Goal: Information Seeking & Learning: Learn about a topic

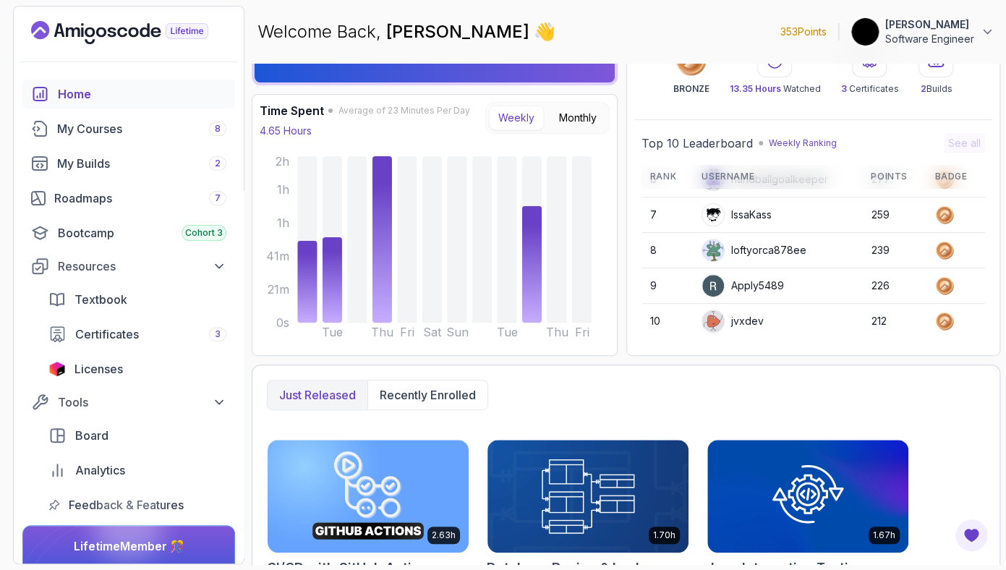
scroll to position [155, 0]
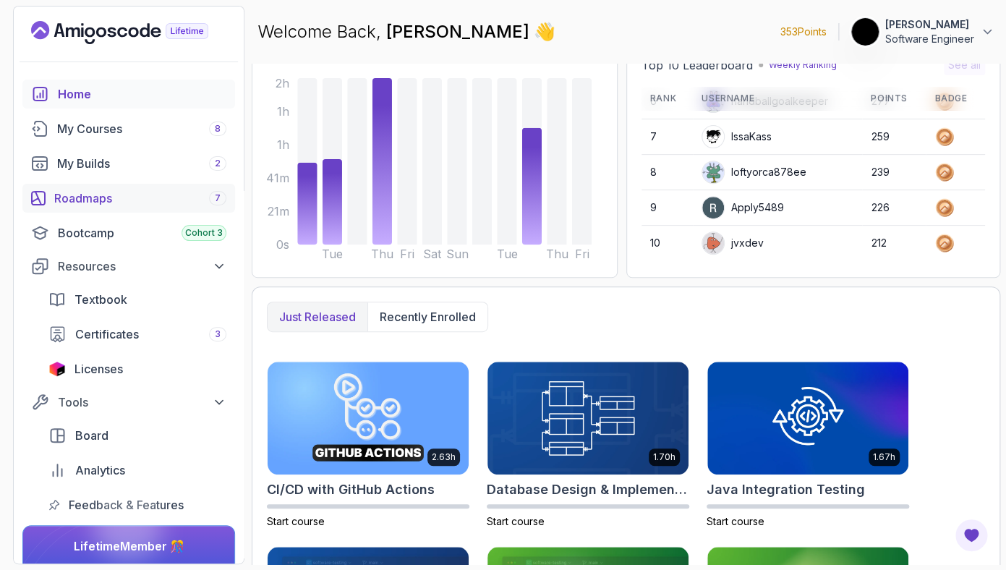
click at [166, 197] on div "Roadmaps 7" at bounding box center [140, 197] width 172 height 17
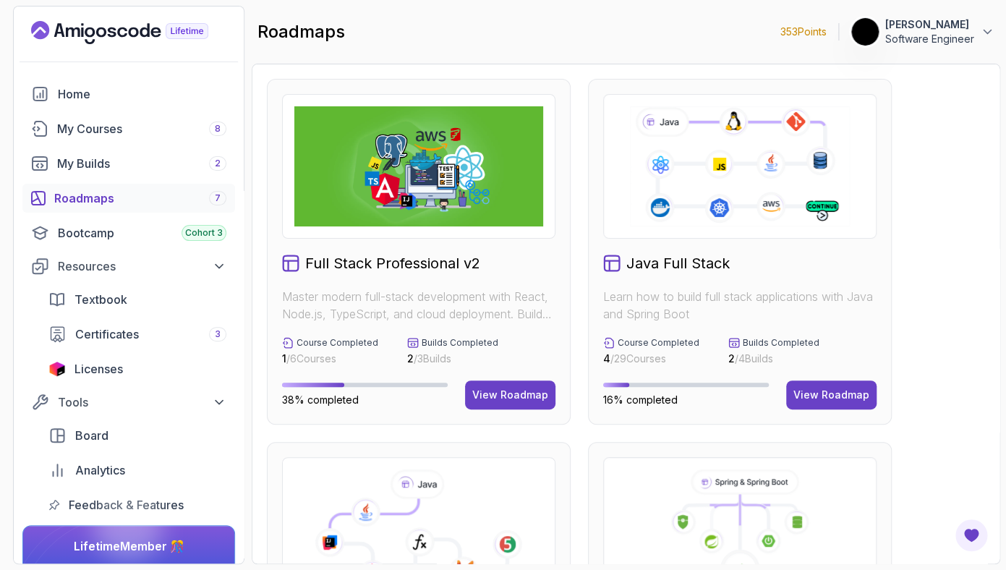
click at [394, 262] on h2 "Full Stack Professional v2" at bounding box center [392, 263] width 175 height 20
click at [542, 402] on div "View Roadmap" at bounding box center [510, 395] width 76 height 14
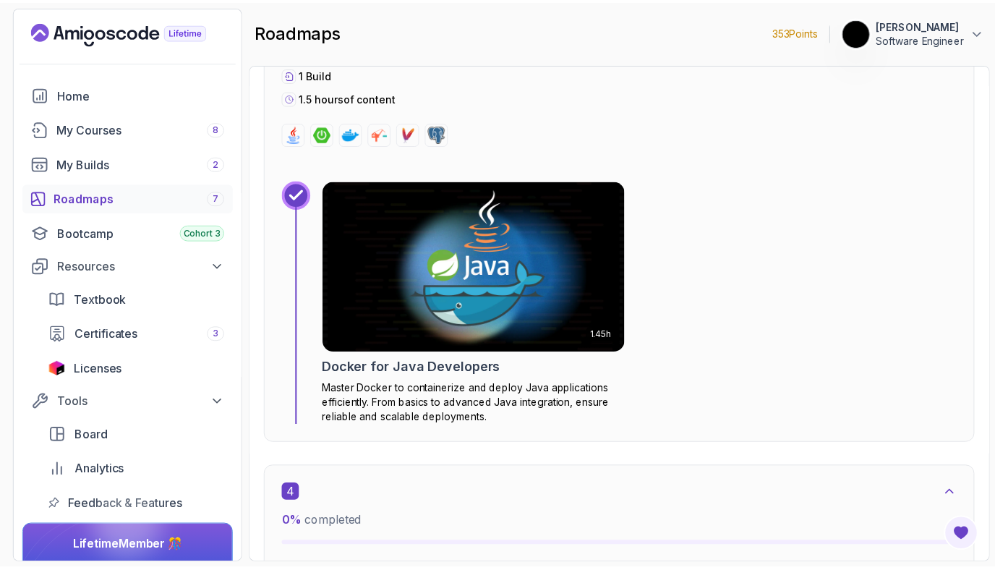
scroll to position [2213, 0]
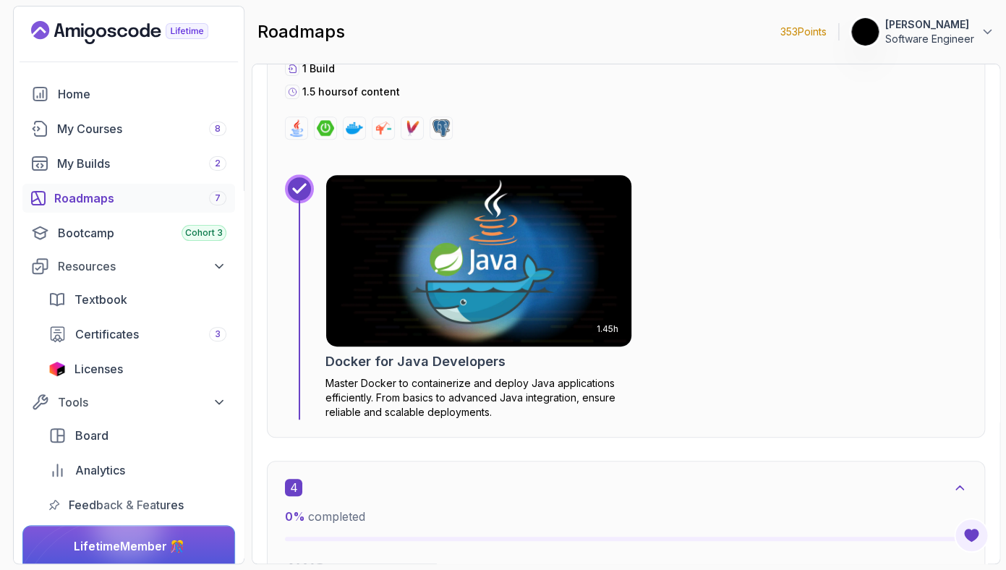
click at [533, 280] on img at bounding box center [478, 260] width 320 height 179
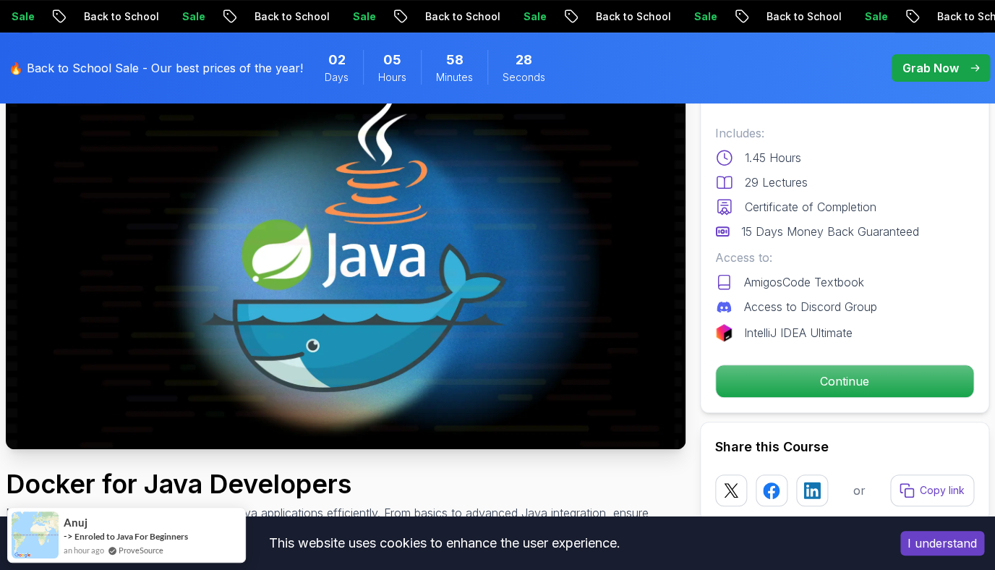
scroll to position [150, 0]
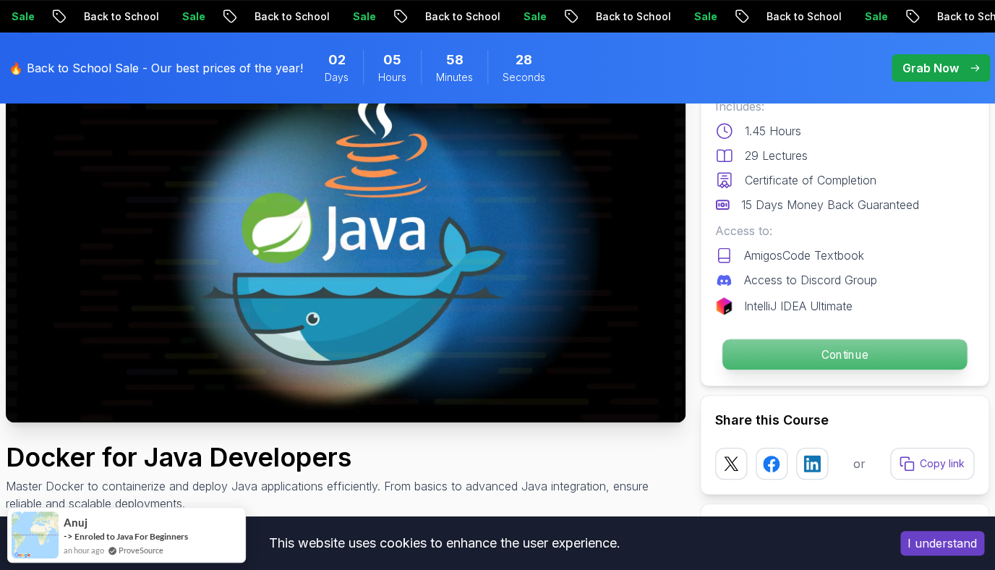
click at [819, 350] on p "Continue" at bounding box center [844, 354] width 244 height 30
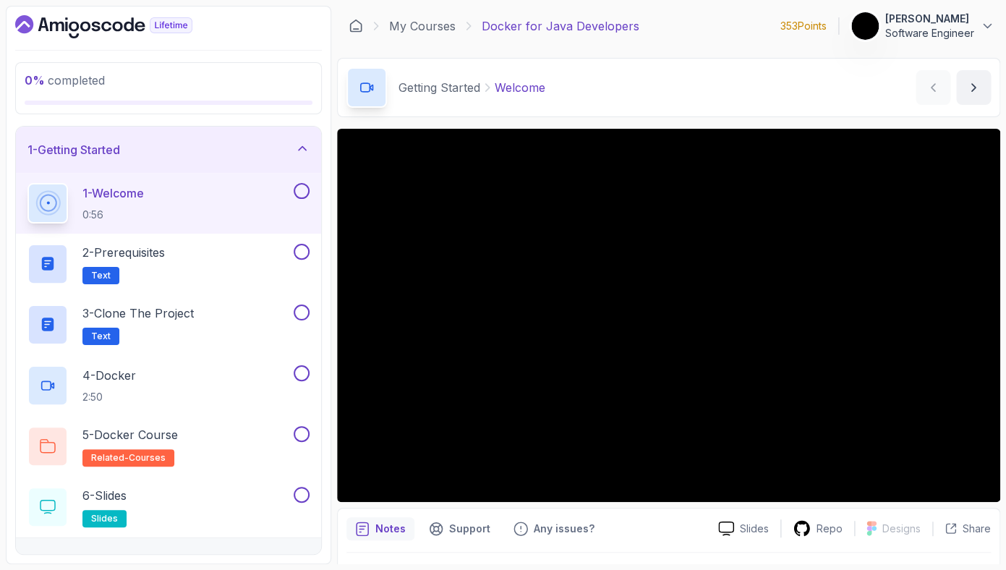
scroll to position [38, 0]
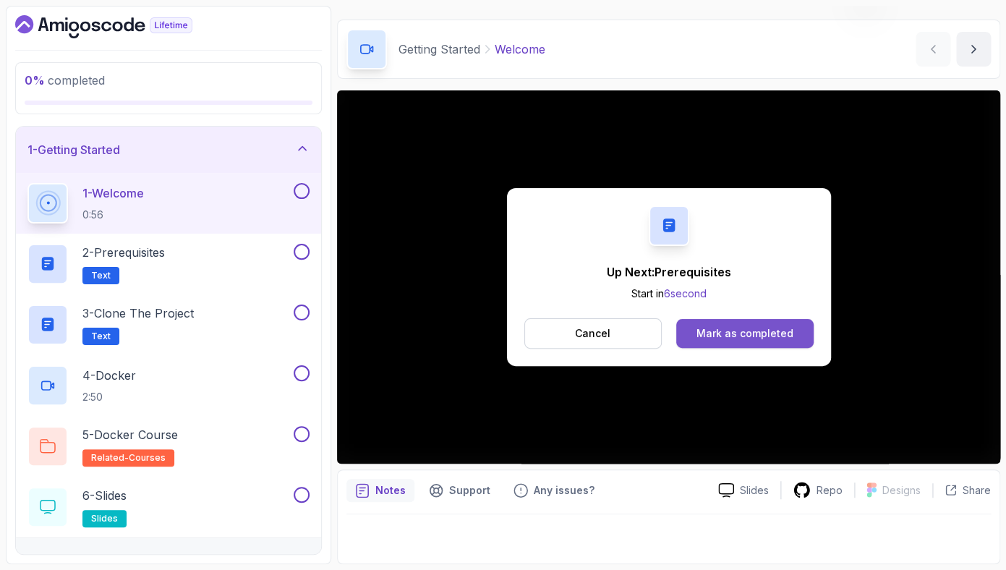
click at [753, 326] on div "Mark as completed" at bounding box center [744, 333] width 97 height 14
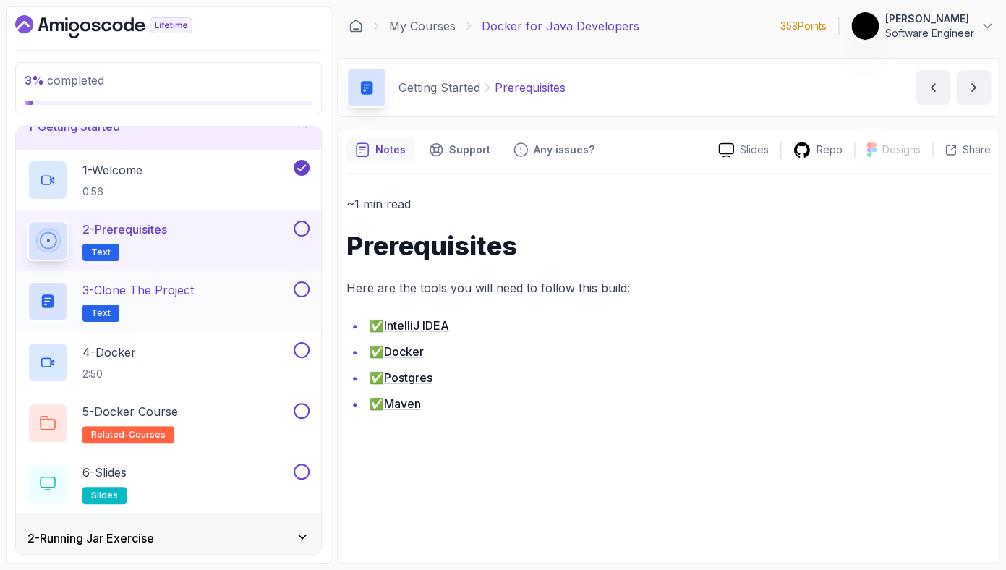
scroll to position [28, 0]
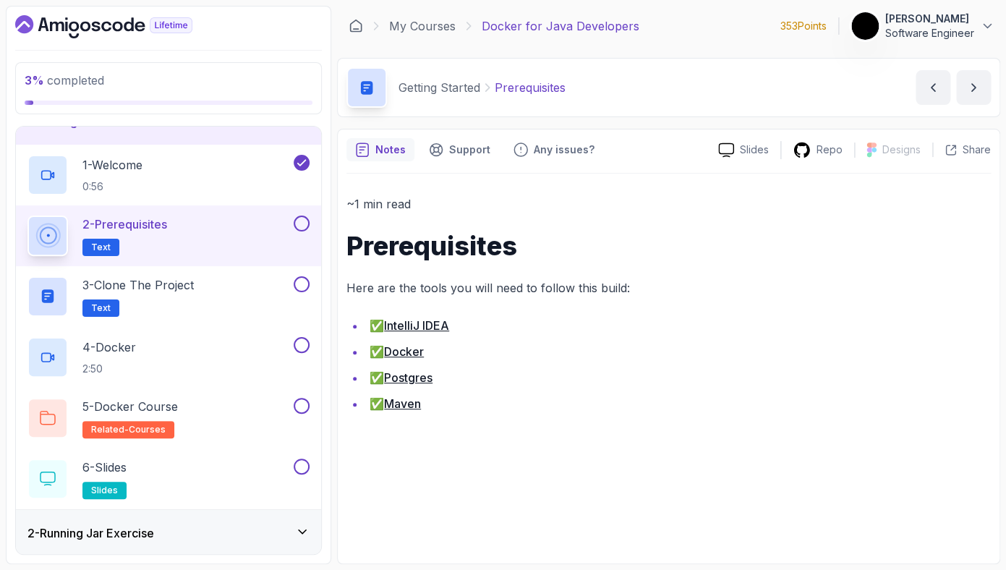
click at [306, 231] on div at bounding box center [300, 223] width 19 height 16
click at [306, 224] on button at bounding box center [302, 223] width 16 height 16
click at [262, 302] on div "3 - Clone the Project Text" at bounding box center [158, 296] width 263 height 40
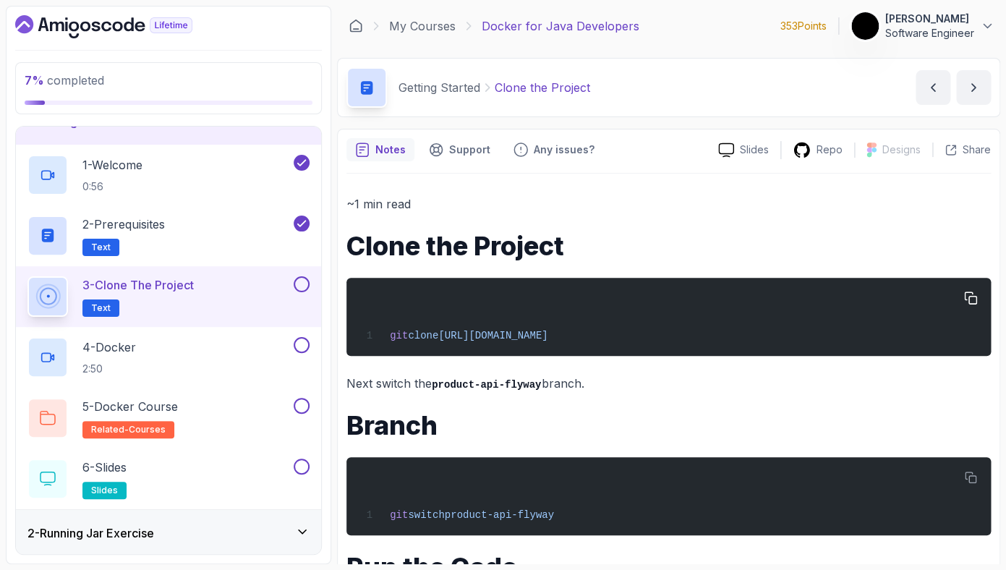
scroll to position [293, 0]
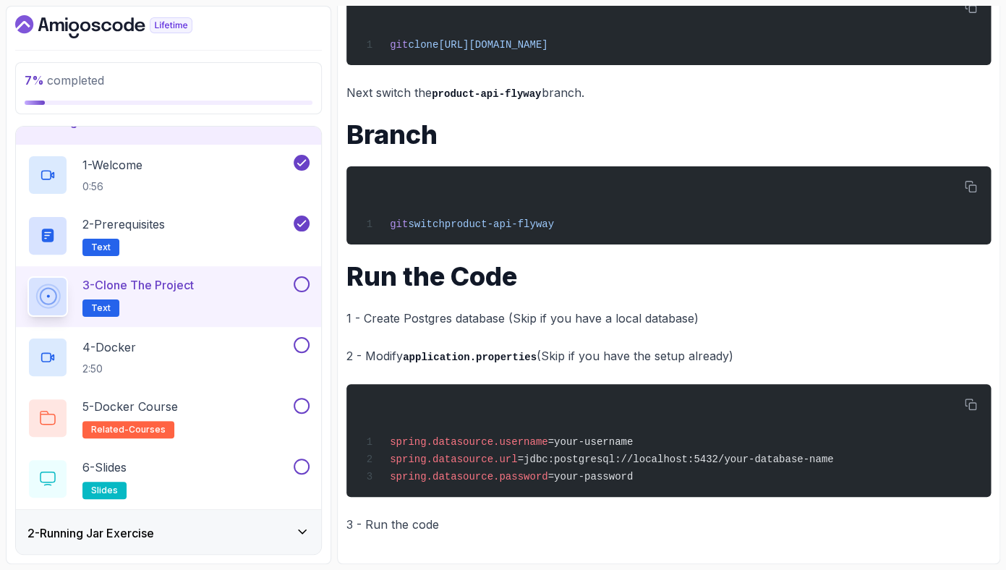
click at [303, 286] on button at bounding box center [302, 284] width 16 height 16
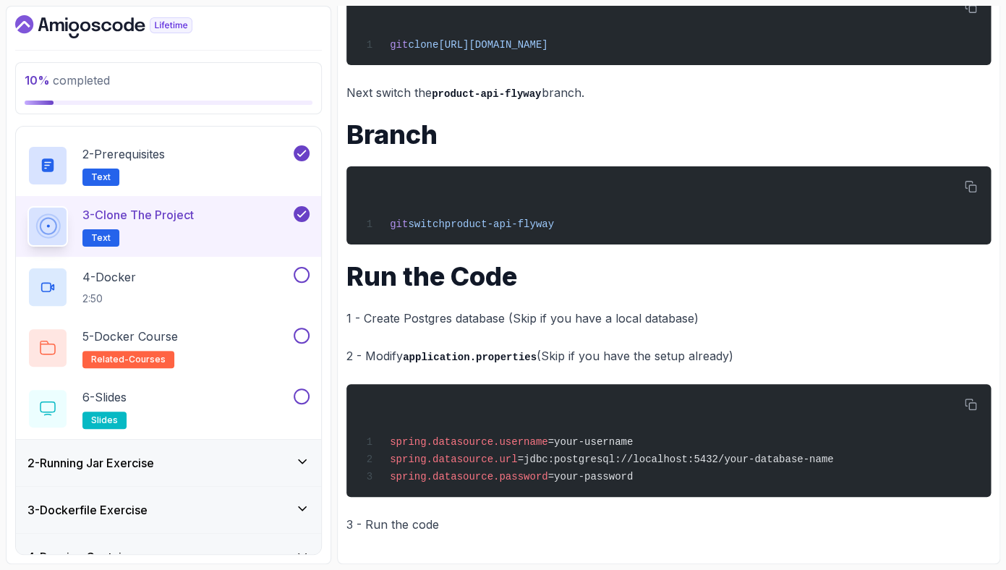
scroll to position [127, 0]
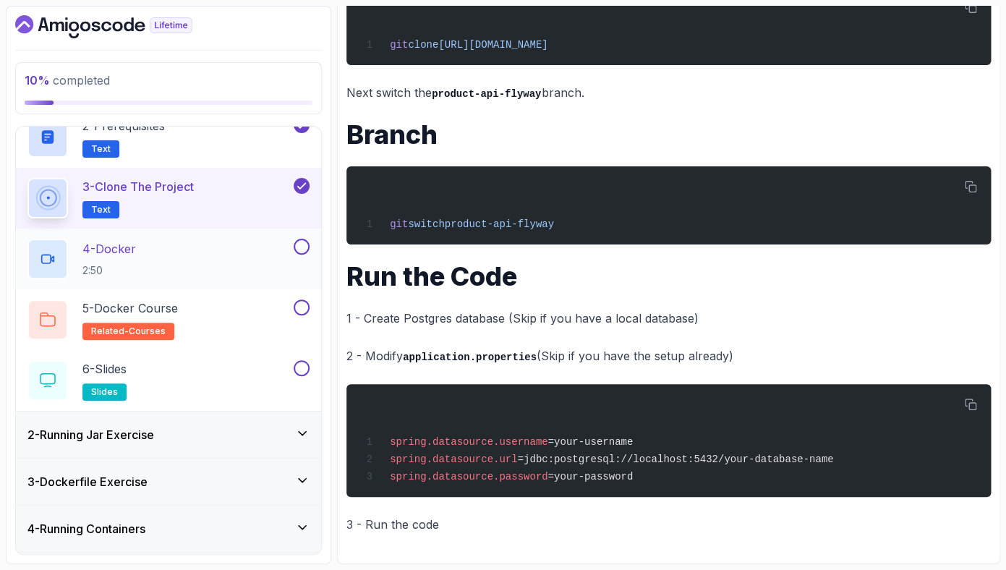
click at [218, 262] on div "4 - Docker 2:50" at bounding box center [158, 259] width 263 height 40
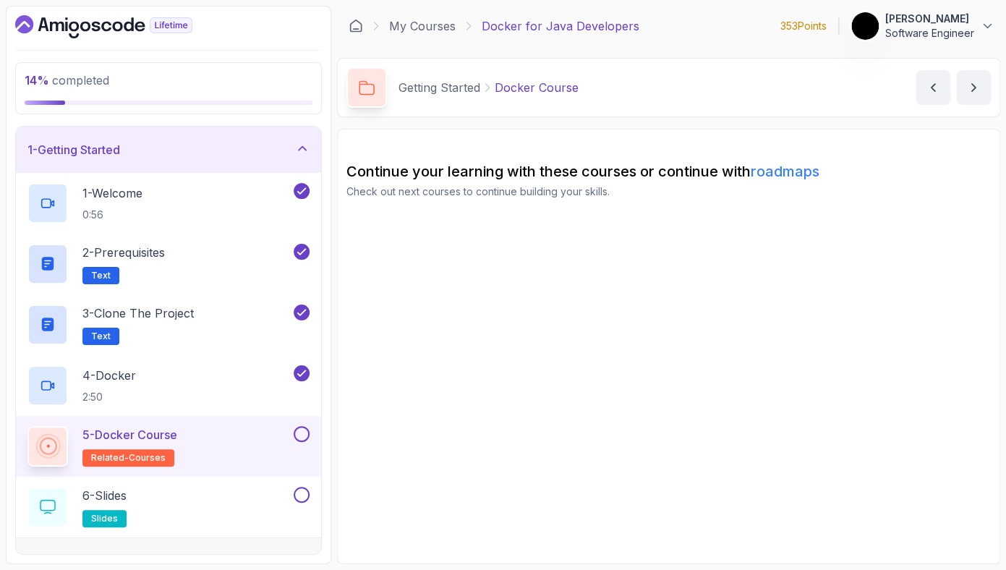
click at [303, 433] on button at bounding box center [302, 434] width 16 height 16
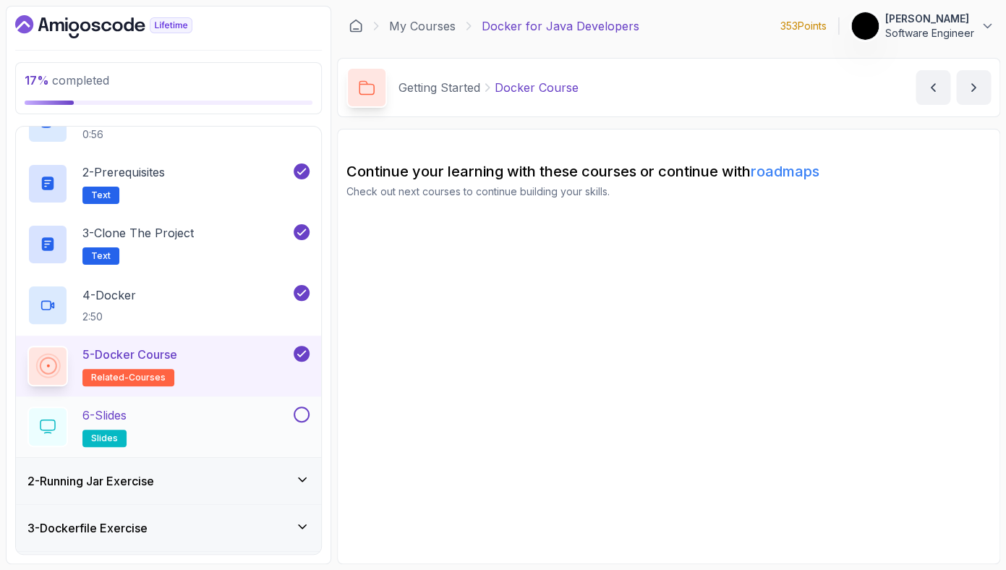
scroll to position [85, 0]
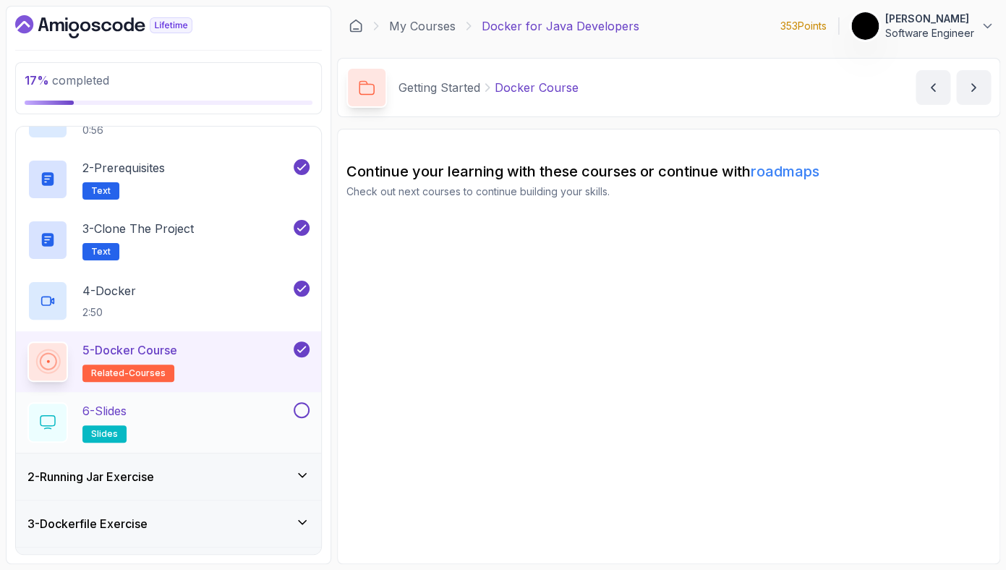
click at [257, 416] on div "6 - Slides slides" at bounding box center [158, 422] width 263 height 40
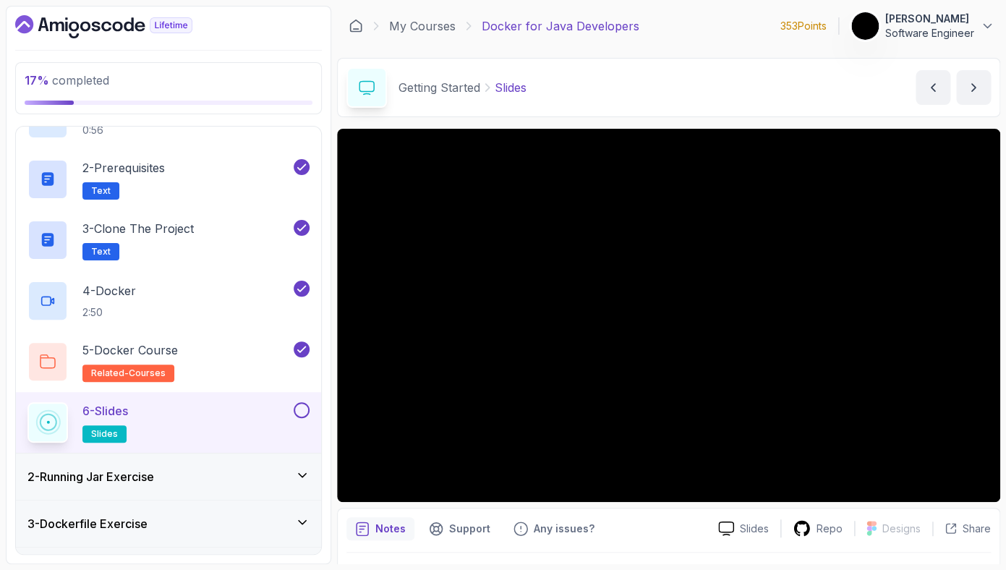
click at [301, 411] on button at bounding box center [302, 410] width 16 height 16
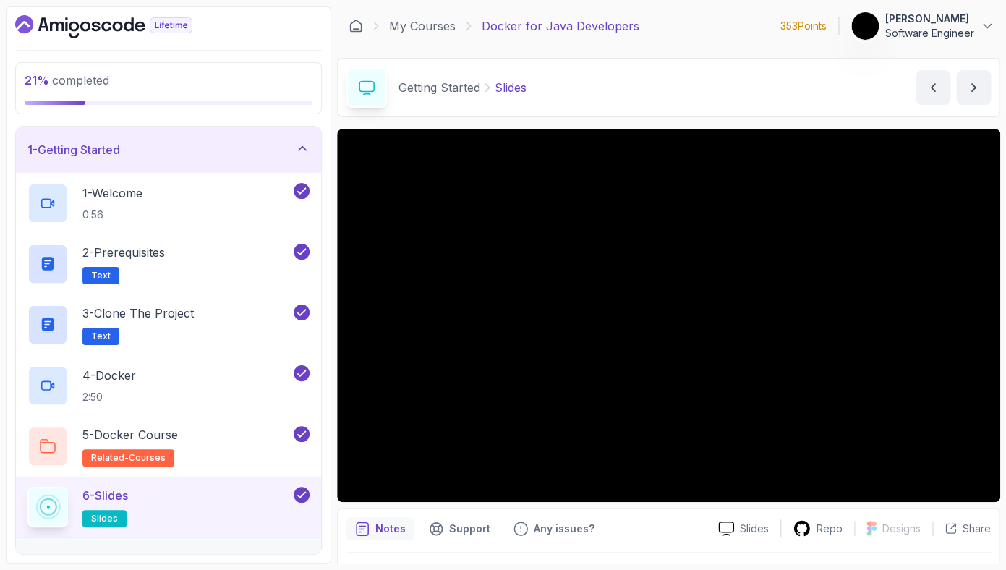
click at [247, 148] on div "1 - Getting Started" at bounding box center [168, 149] width 282 height 17
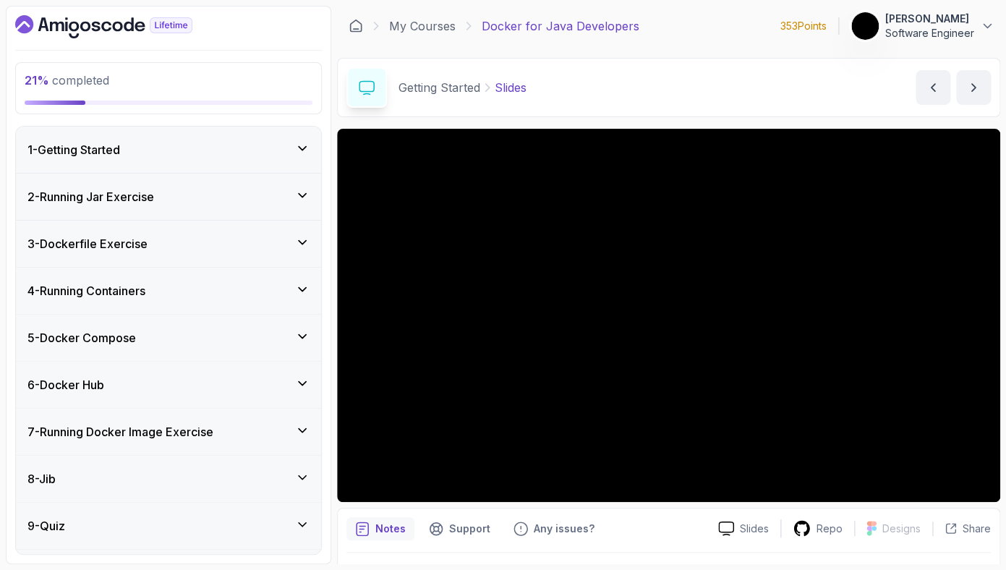
click at [249, 189] on div "2 - Running Jar Exercise" at bounding box center [168, 196] width 282 height 17
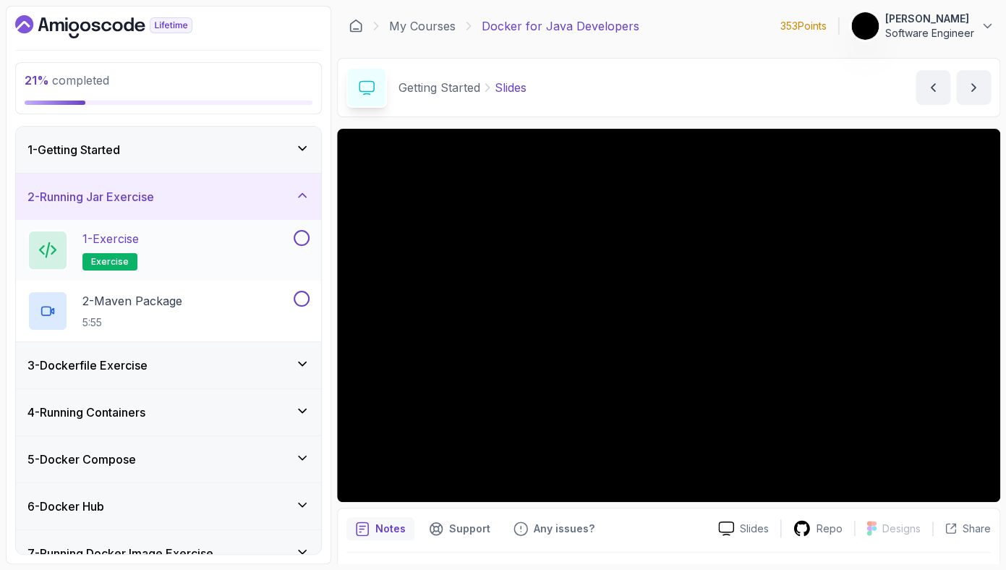
click at [181, 257] on div "1 - Exercise exercise" at bounding box center [158, 250] width 263 height 40
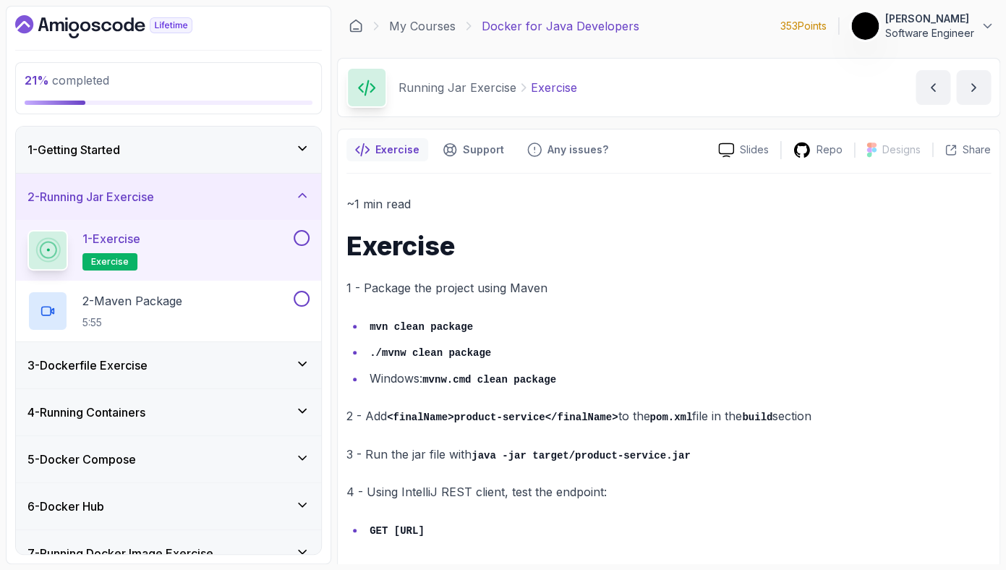
scroll to position [10, 0]
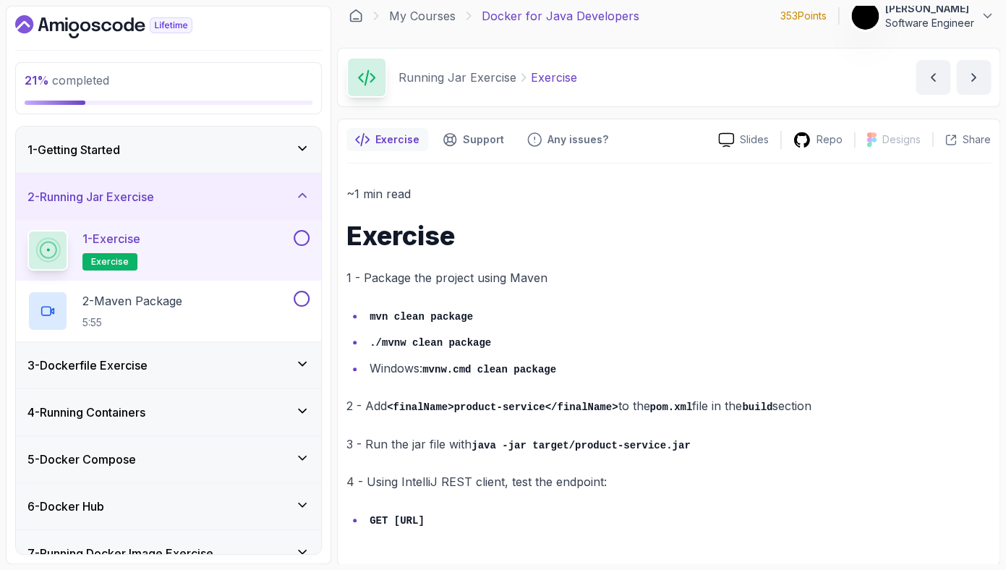
click at [27, 230] on button "1 - Exercise exercise" at bounding box center [168, 250] width 282 height 40
drag, startPoint x: 628, startPoint y: 411, endPoint x: 390, endPoint y: 401, distance: 237.4
click at [390, 401] on p "2 - Add <finalName>product-service</finalName> to the pom.xml file in the build…" at bounding box center [668, 405] width 644 height 21
copy p "<finalName>product-service</finalName>"
click at [485, 443] on code "java -jar target/product-service.jar" at bounding box center [580, 446] width 218 height 12
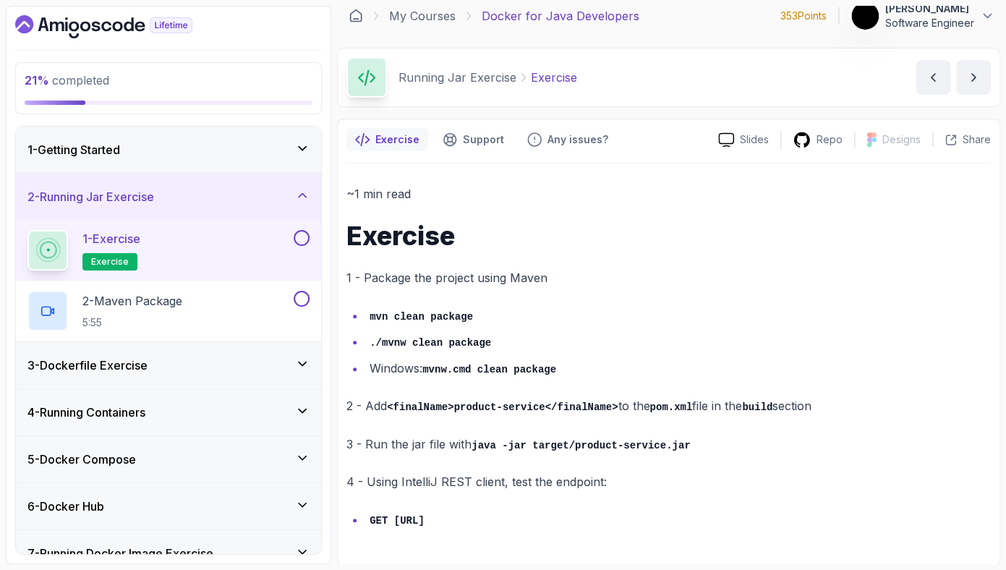
click at [485, 443] on code "java -jar target/product-service.jar" at bounding box center [580, 446] width 218 height 12
click at [646, 453] on div "~1 min read Exercise 1 - Package the project using Maven mvn clean package ./mv…" at bounding box center [668, 357] width 644 height 346
drag, startPoint x: 696, startPoint y: 444, endPoint x: 473, endPoint y: 447, distance: 222.7
click at [473, 447] on p "3 - Run the jar file with java -jar target/product-service.jar" at bounding box center [668, 444] width 644 height 21
copy p "java -jar target/product-service.jar"
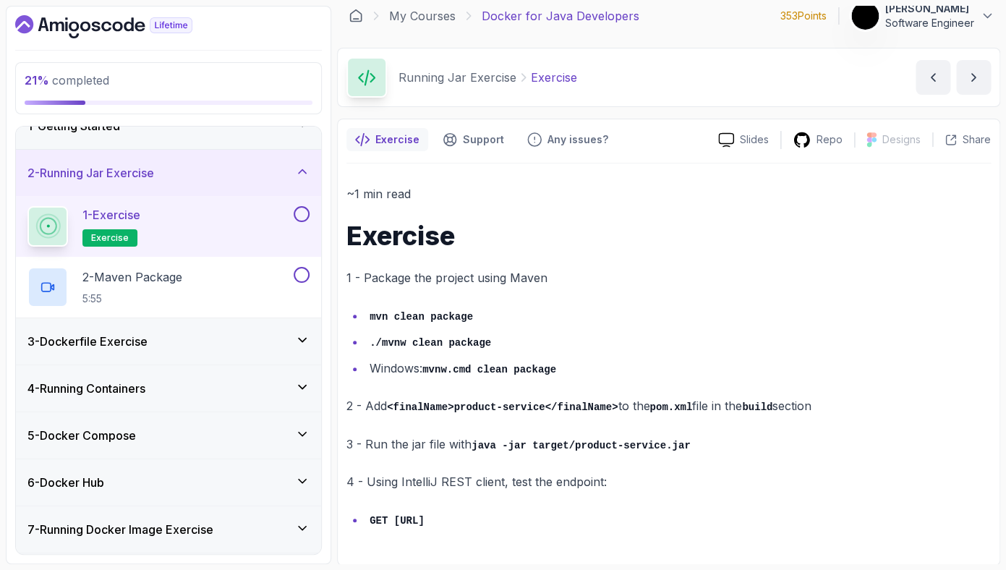
scroll to position [0, 0]
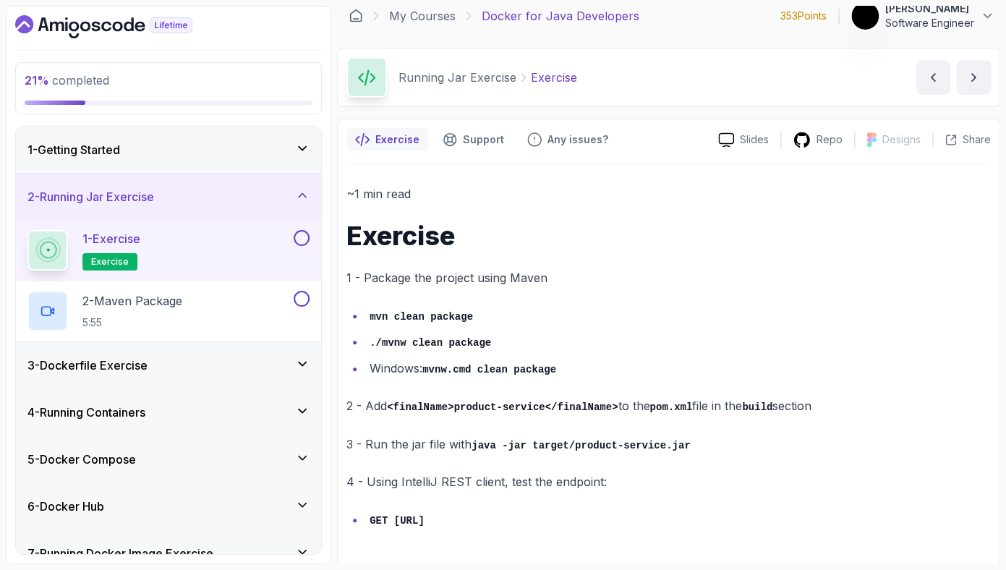
click at [269, 162] on div "1 - Getting Started" at bounding box center [168, 150] width 305 height 46
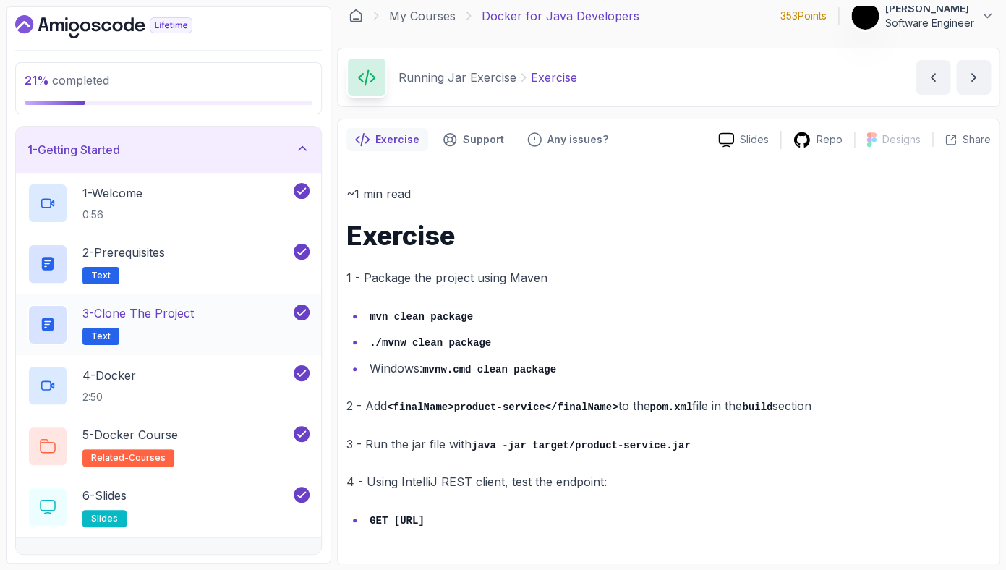
click at [223, 318] on div "3 - Clone the Project Text" at bounding box center [158, 324] width 263 height 40
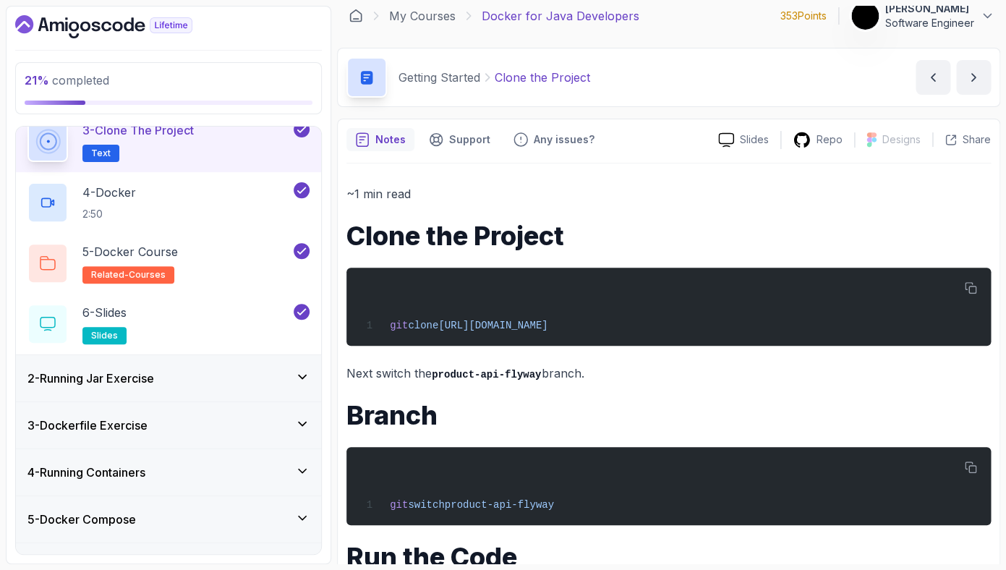
scroll to position [367, 0]
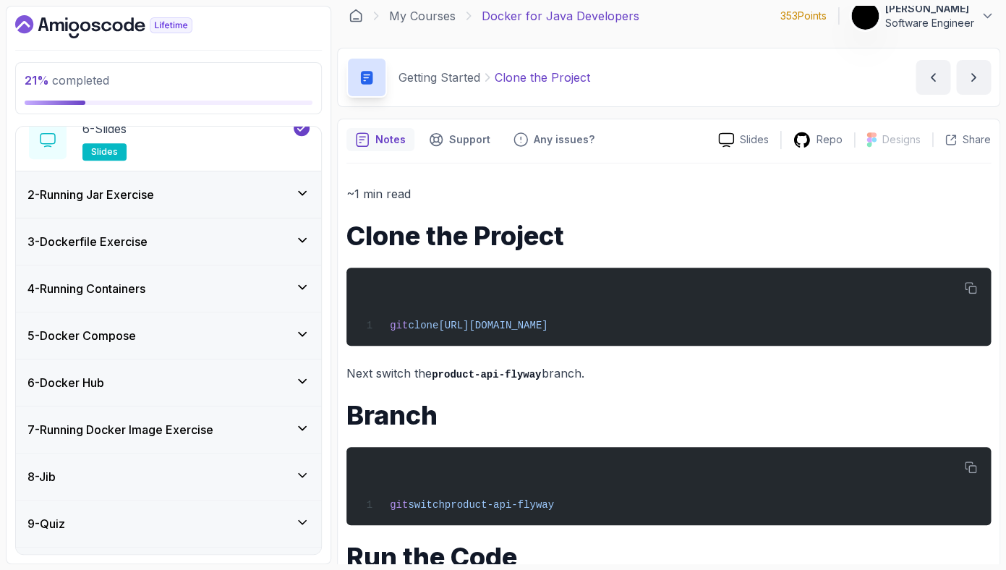
click at [179, 208] on div "2 - Running Jar Exercise" at bounding box center [168, 194] width 305 height 46
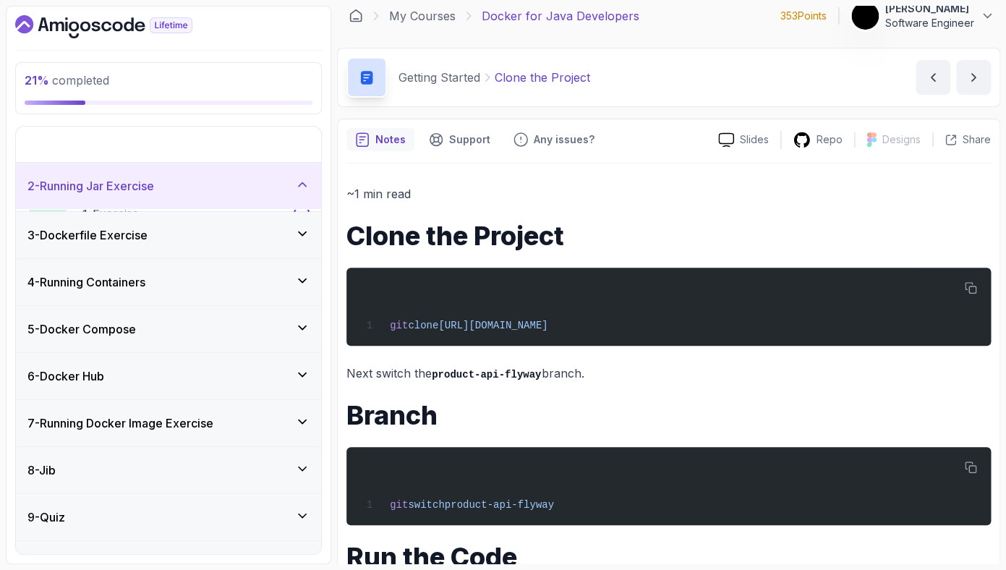
scroll to position [42, 0]
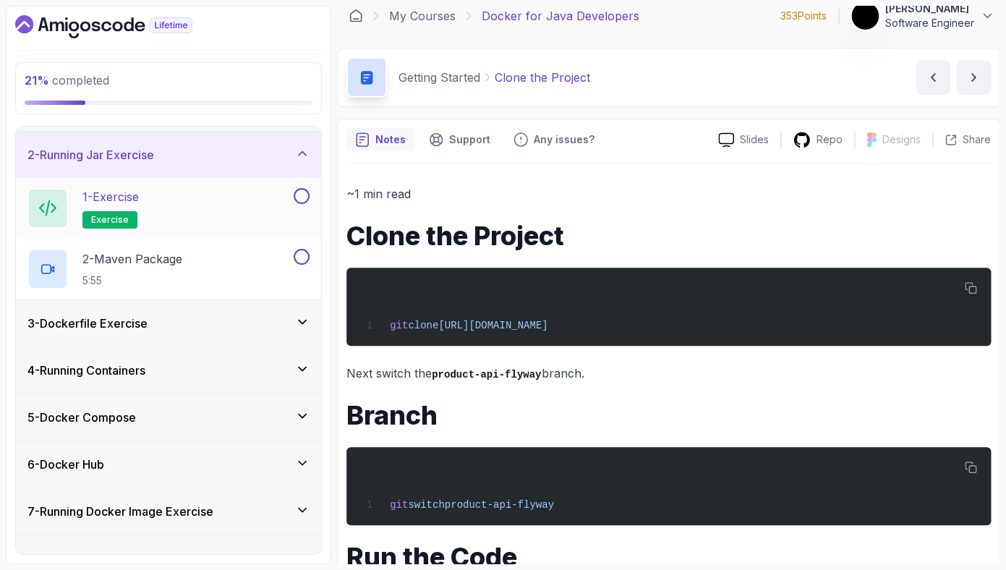
click at [139, 207] on h2 "1 - Exercise exercise" at bounding box center [110, 208] width 56 height 40
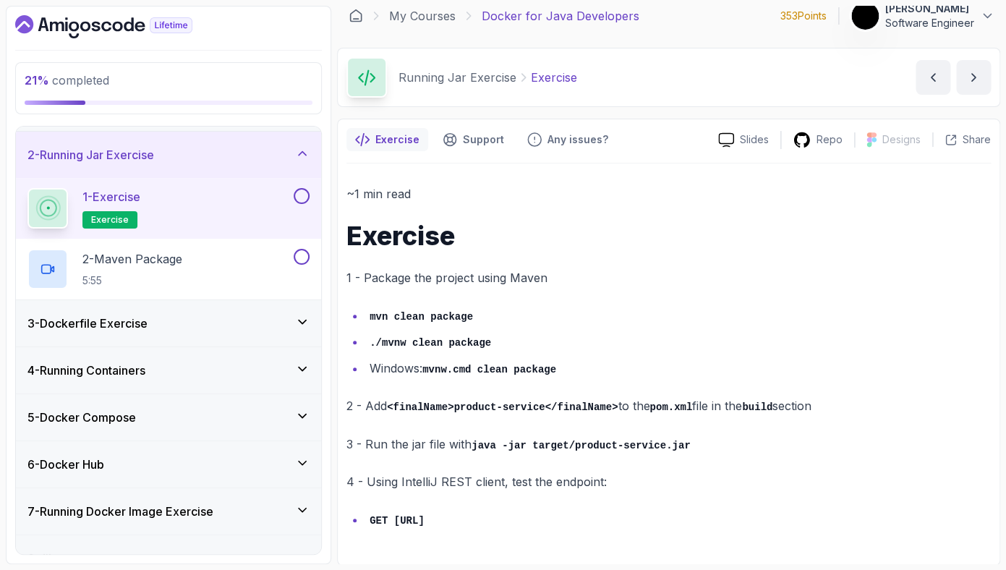
click at [299, 200] on button at bounding box center [302, 196] width 16 height 16
click at [229, 270] on div "2 - Maven Package 5:55" at bounding box center [158, 269] width 263 height 40
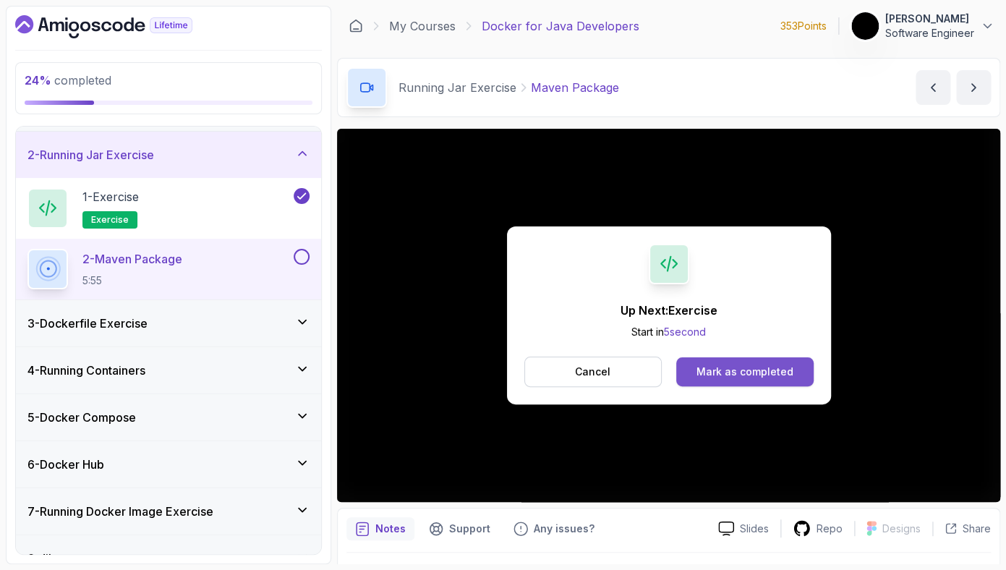
click at [782, 374] on div "Mark as completed" at bounding box center [744, 371] width 97 height 14
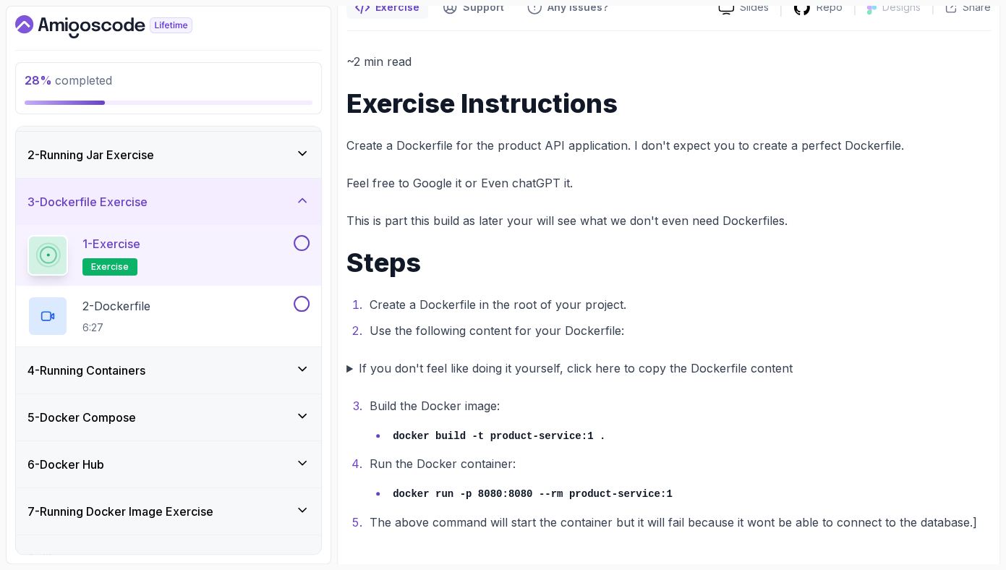
scroll to position [146, 0]
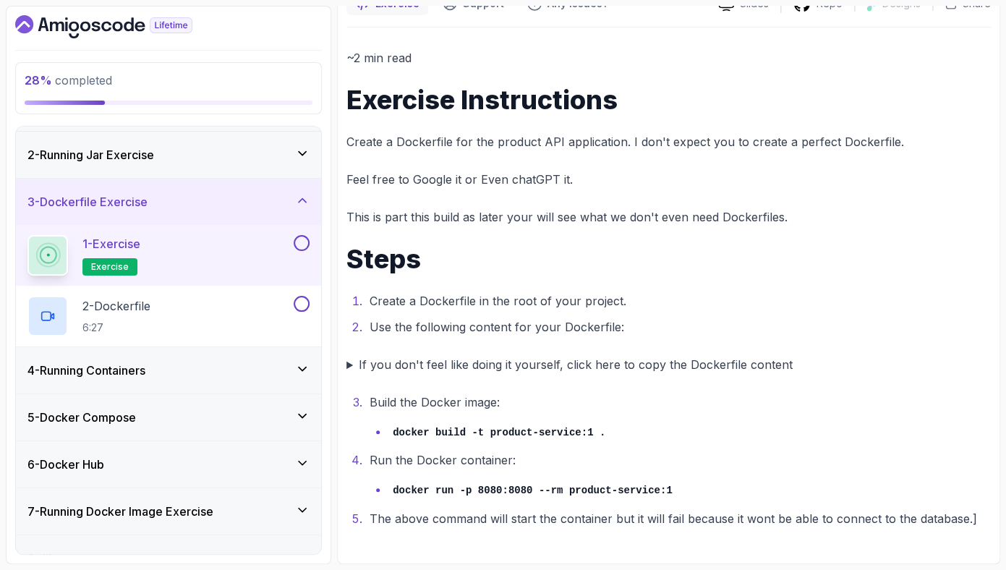
click at [307, 245] on button at bounding box center [302, 243] width 16 height 16
click at [150, 301] on p "2 - Dockerfile" at bounding box center [116, 305] width 68 height 17
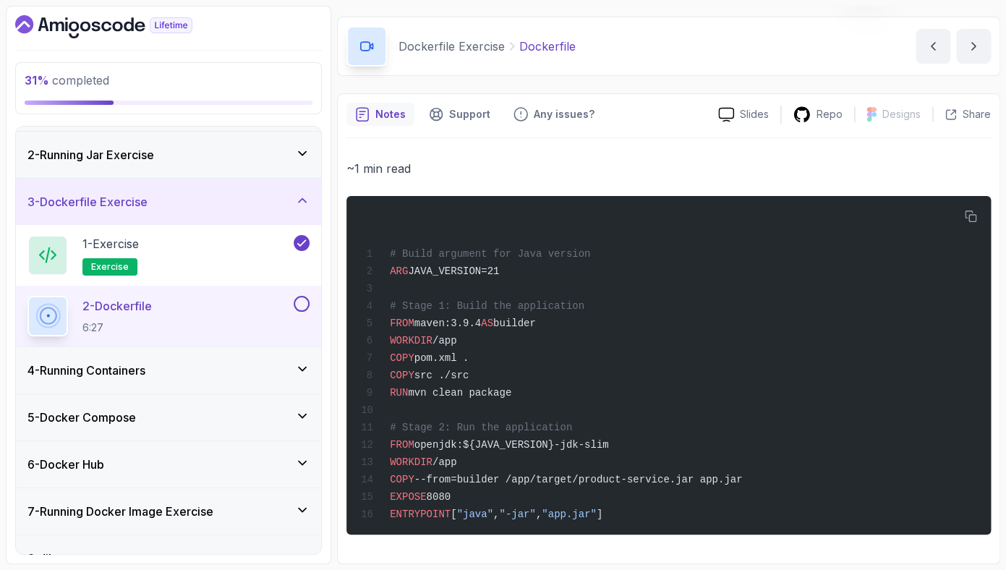
scroll to position [50, 0]
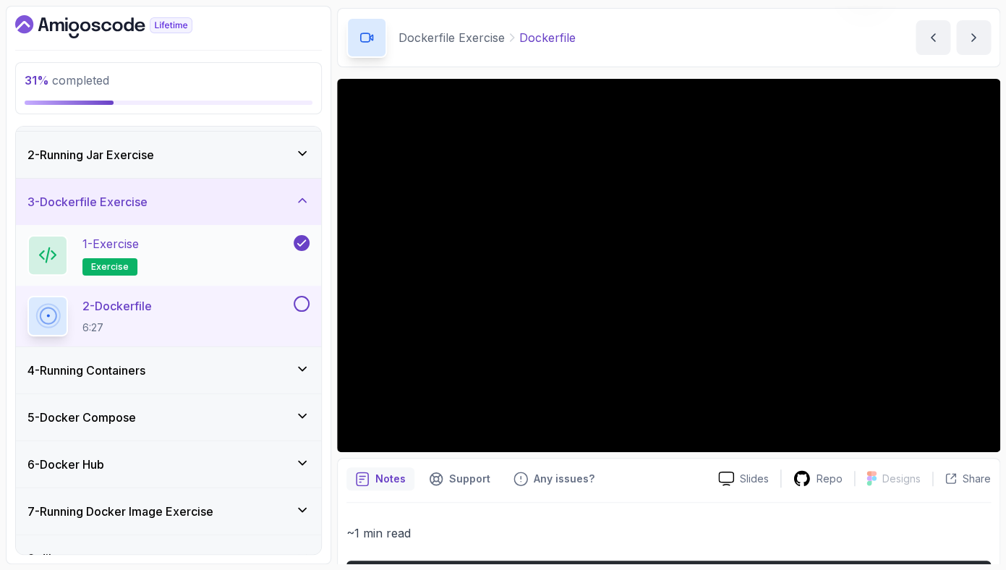
click at [201, 252] on div "1 - Exercise exercise" at bounding box center [158, 255] width 263 height 40
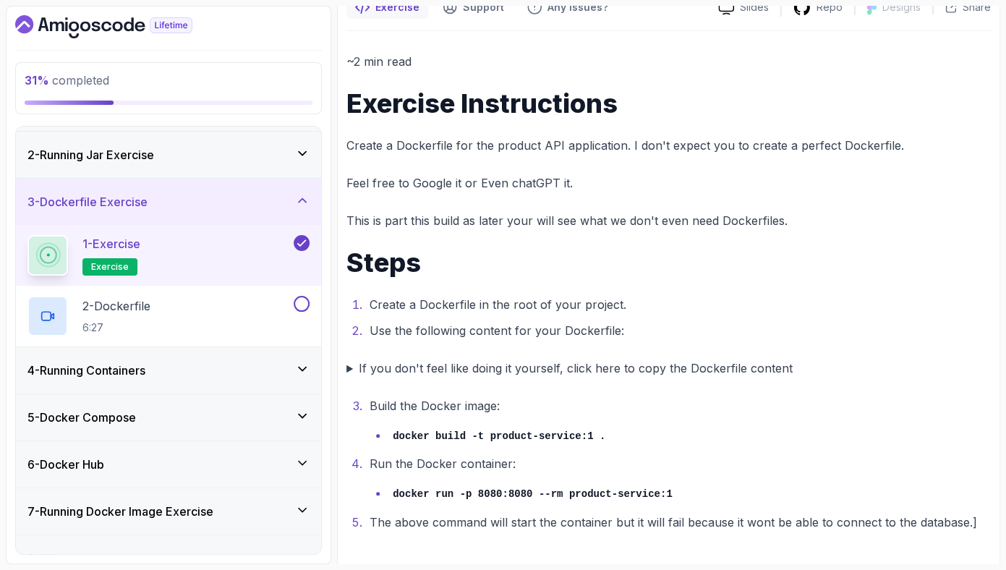
scroll to position [146, 0]
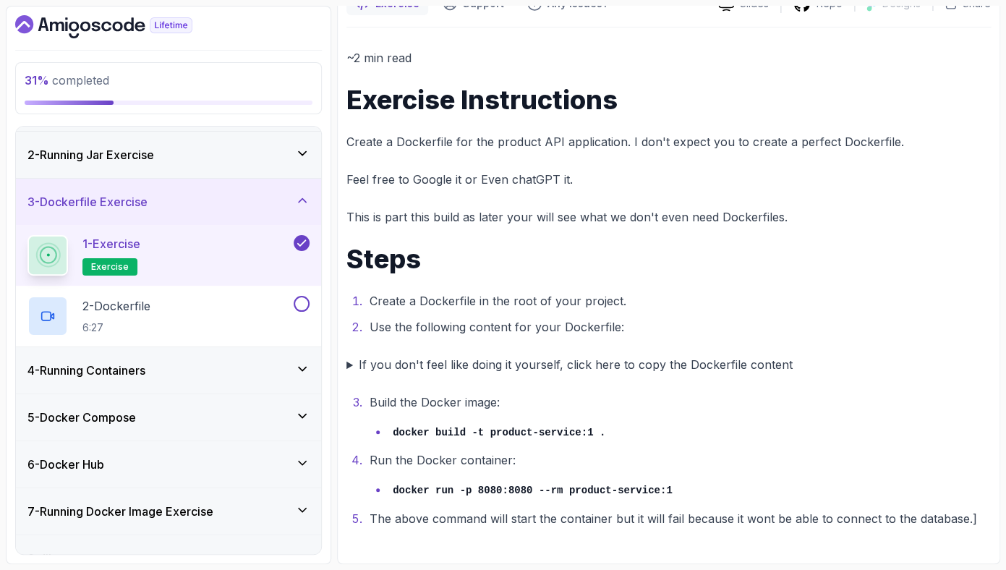
click at [604, 367] on summary "If you don't feel like doing it yourself, click here to copy the Dockerfile con…" at bounding box center [668, 364] width 644 height 20
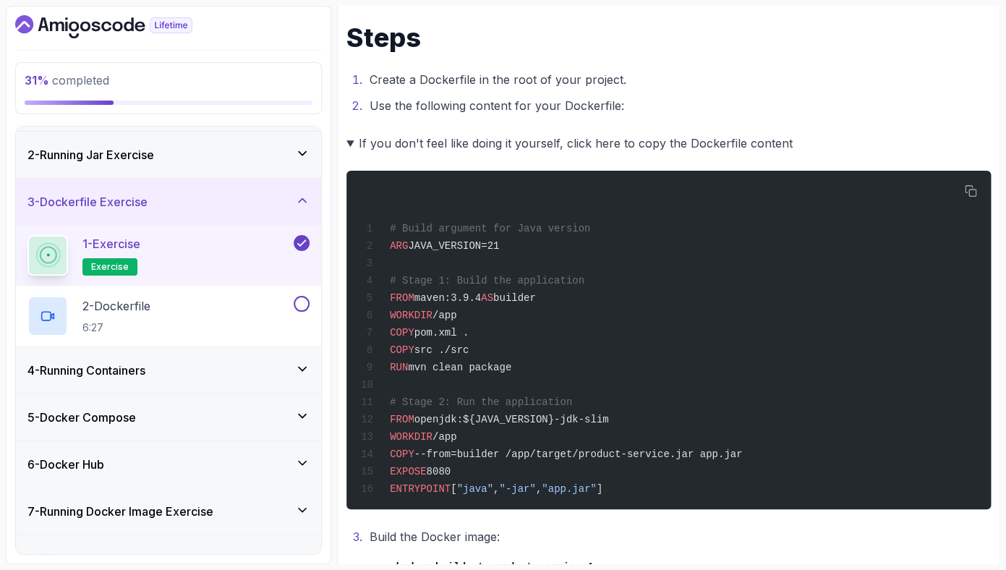
scroll to position [456, 0]
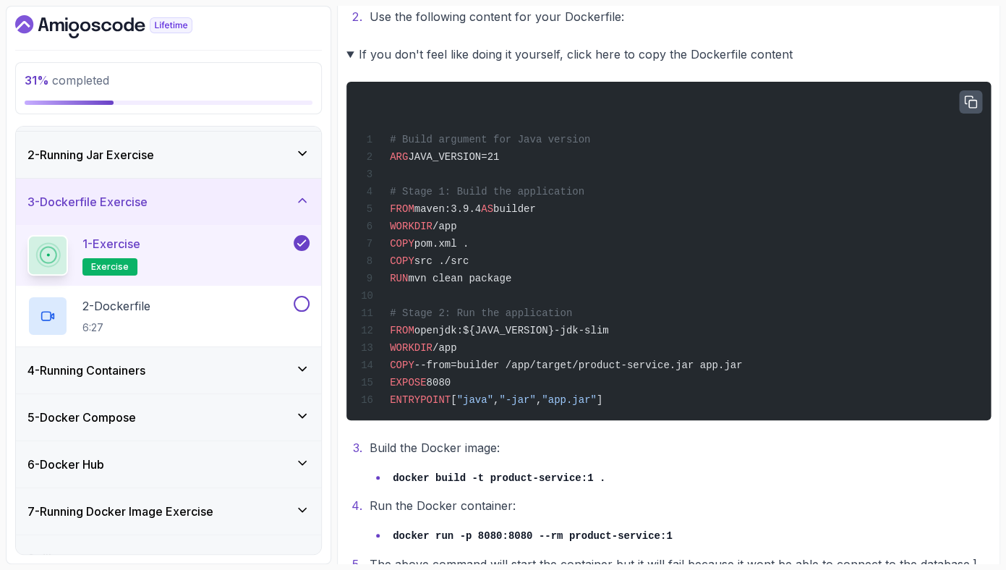
click at [978, 106] on button "button" at bounding box center [970, 101] width 23 height 23
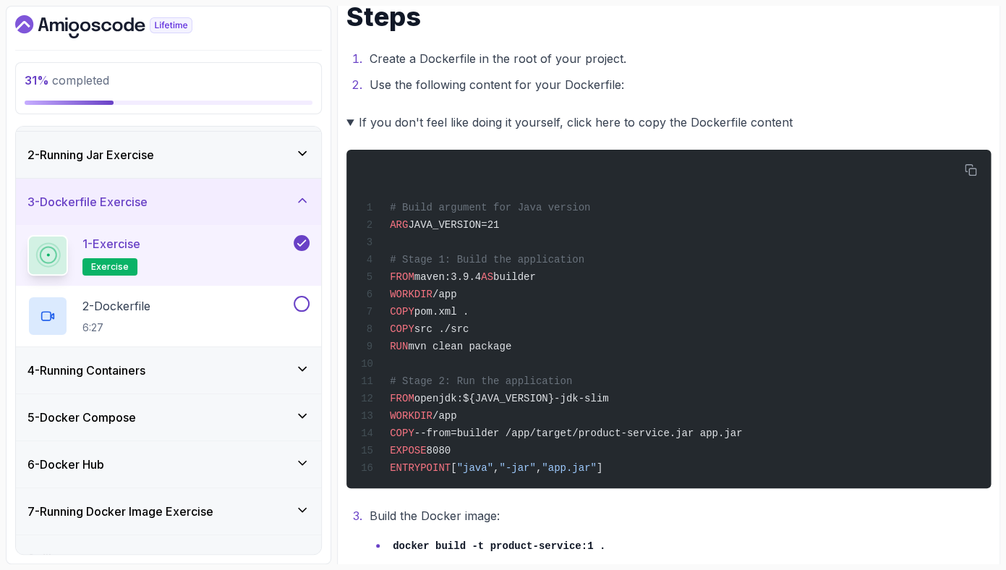
scroll to position [510, 0]
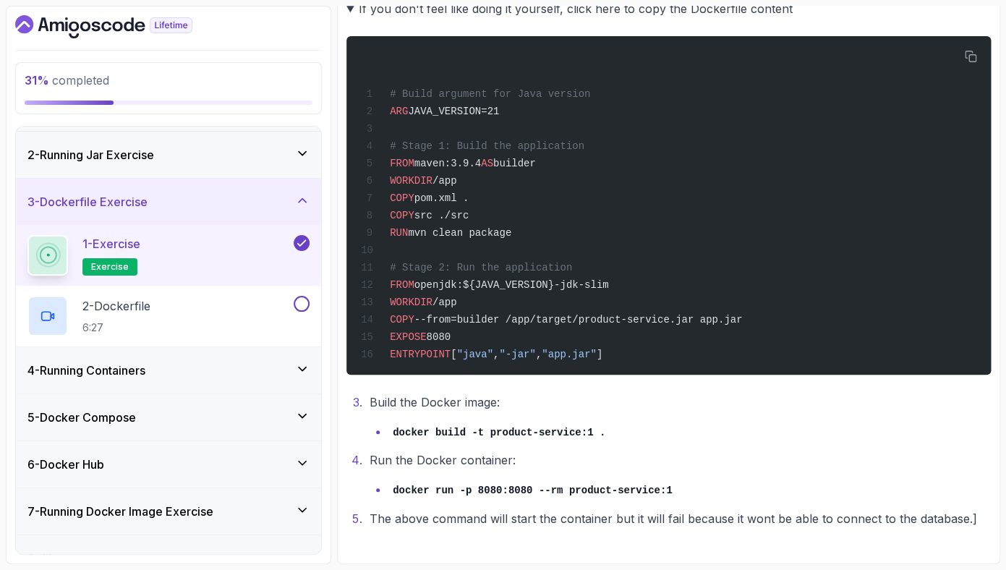
click at [565, 433] on code "docker build -t product-service:1 ." at bounding box center [499, 433] width 213 height 12
click at [686, 408] on li "Build the Docker image: docker build -t product-service:1 ." at bounding box center [677, 417] width 625 height 50
click at [535, 489] on code "docker run -p 8080:8080 --rm product-service:1" at bounding box center [532, 490] width 279 height 12
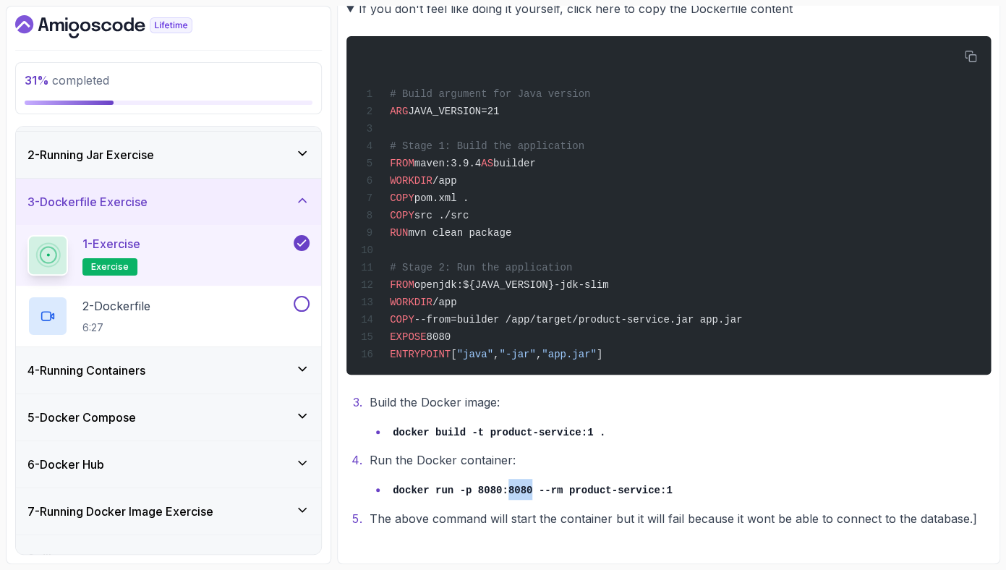
click at [535, 489] on code "docker run -p 8080:8080 --rm product-service:1" at bounding box center [532, 490] width 279 height 12
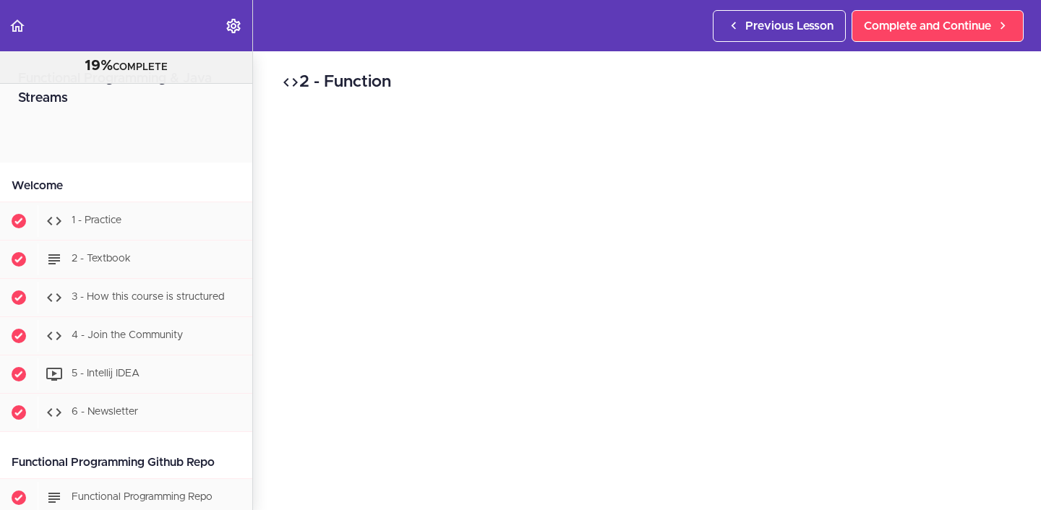
scroll to position [840, 0]
